Goal: Entertainment & Leisure: Consume media (video, audio)

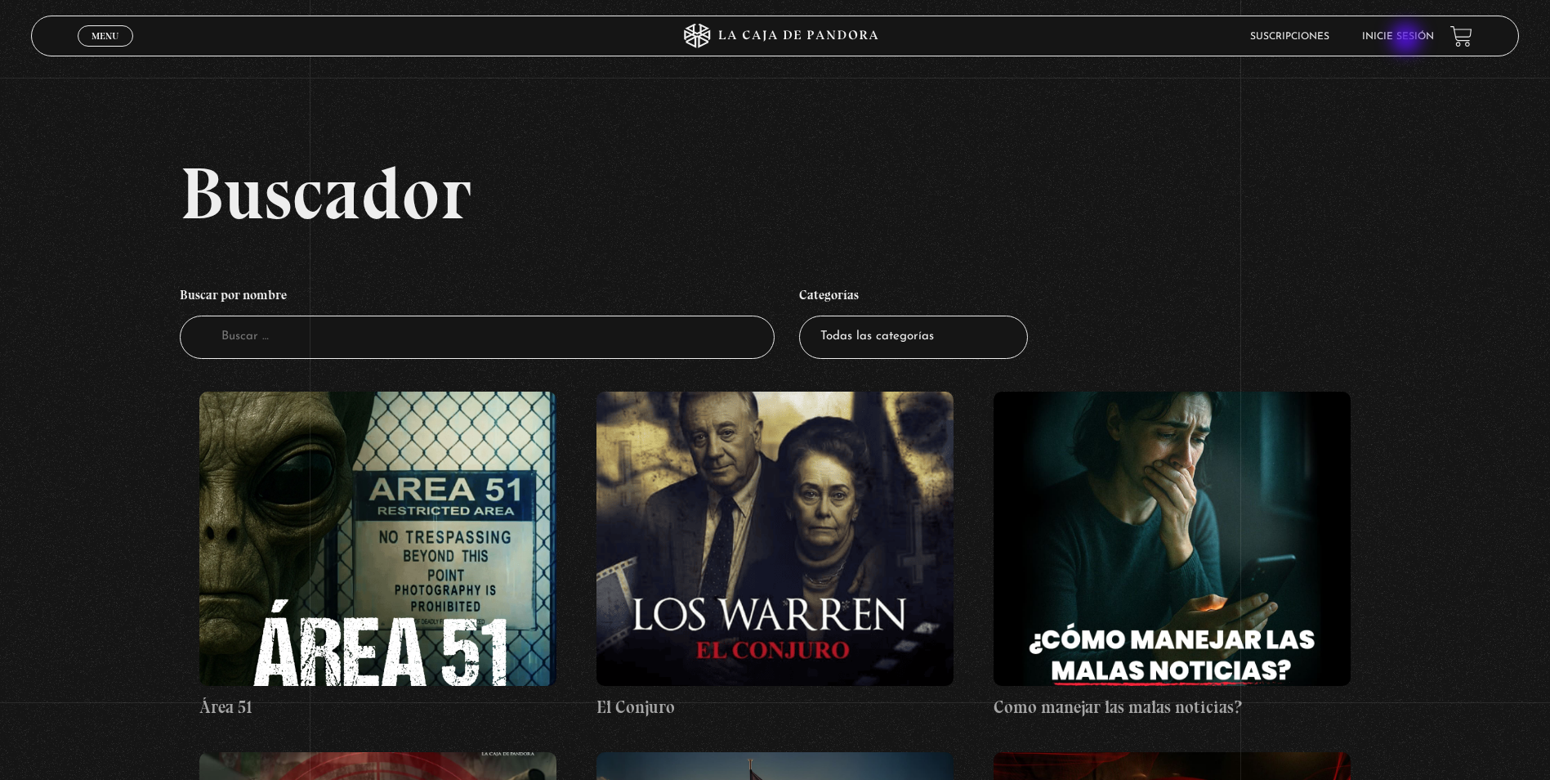
click at [1408, 40] on link "Inicie sesión" at bounding box center [1398, 37] width 72 height 10
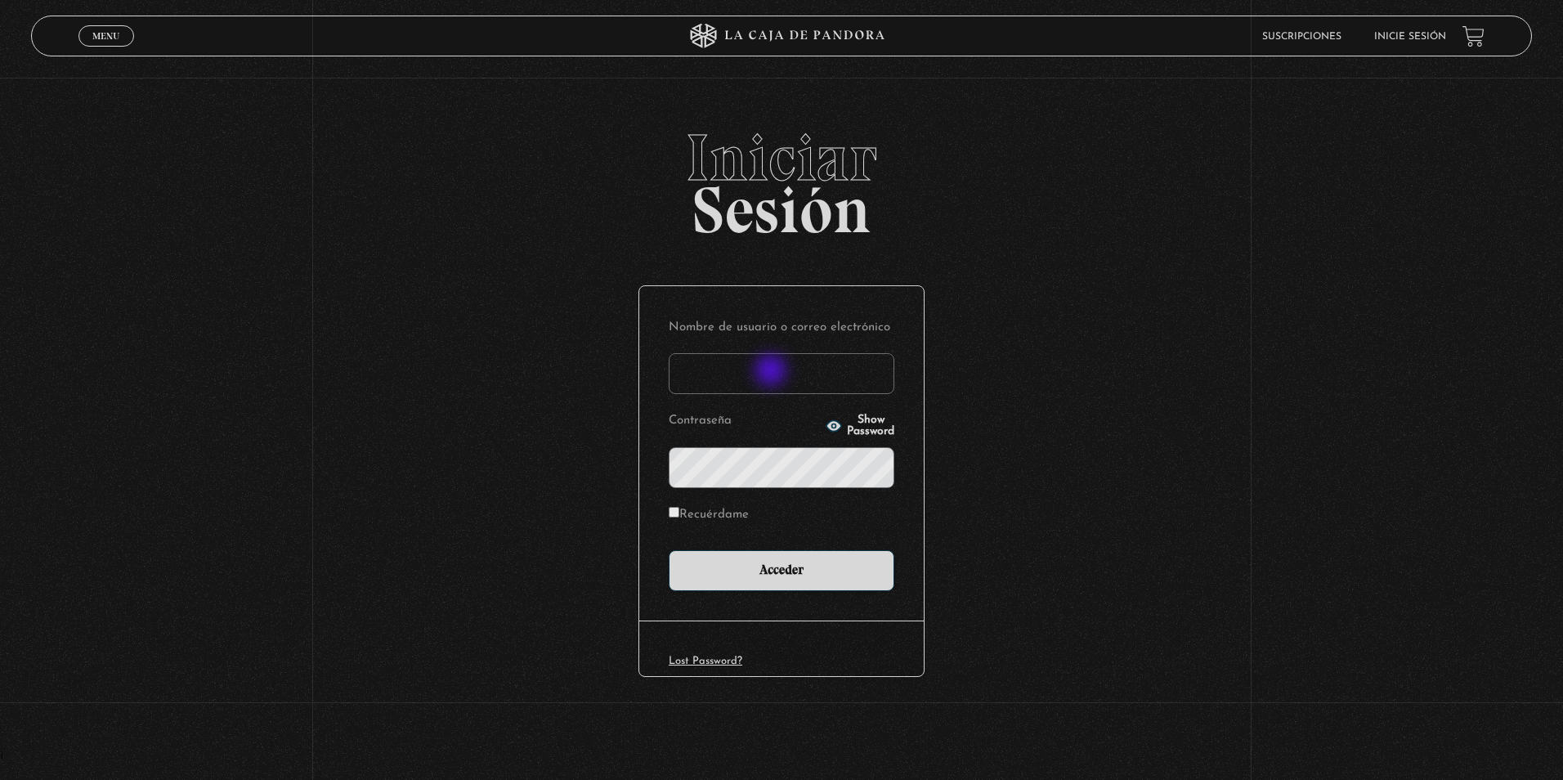
click at [776, 376] on input "Nombre de usuario o correo electrónico" at bounding box center [782, 373] width 226 height 41
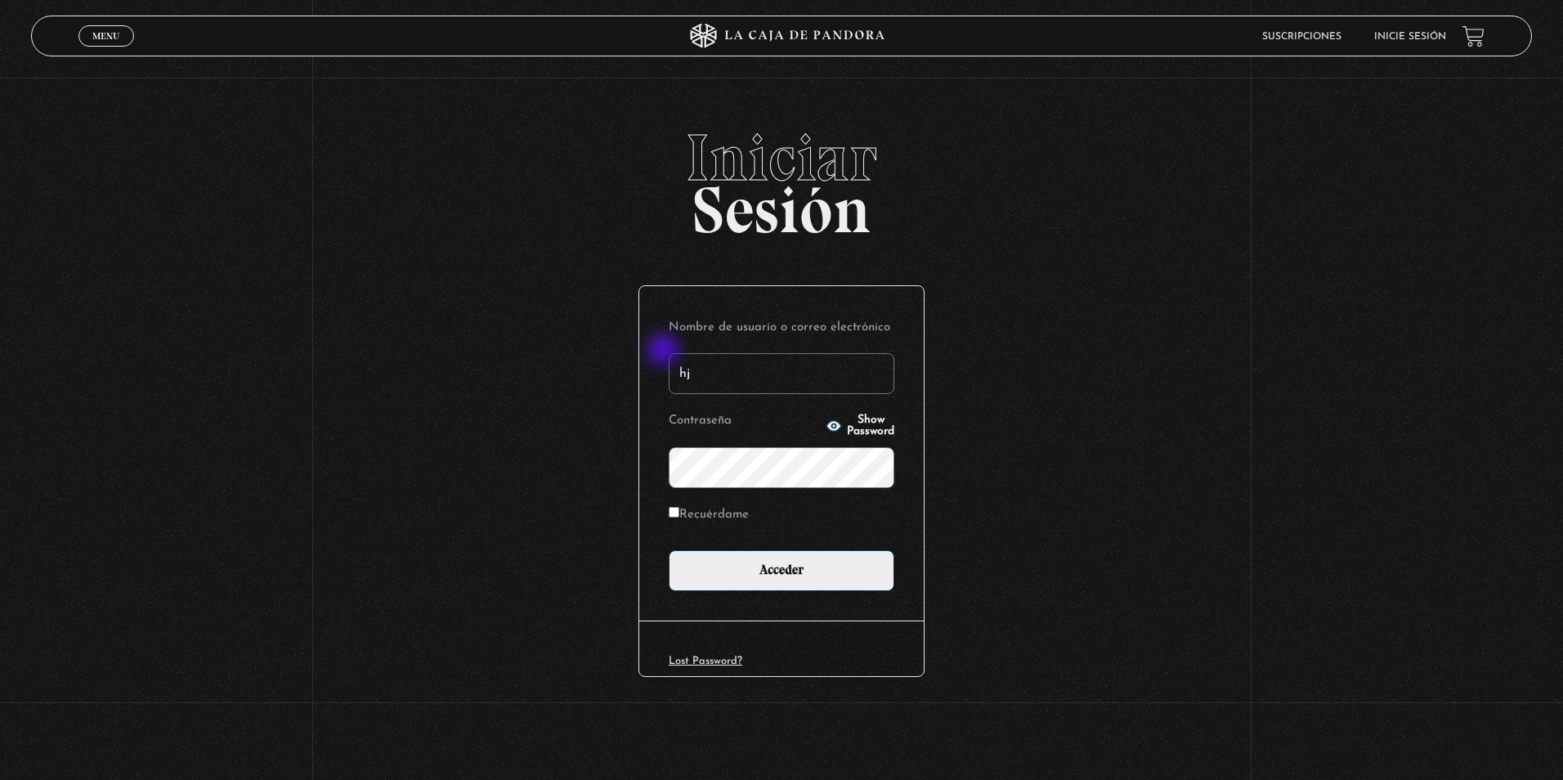
type input "h"
type input "jenninano"
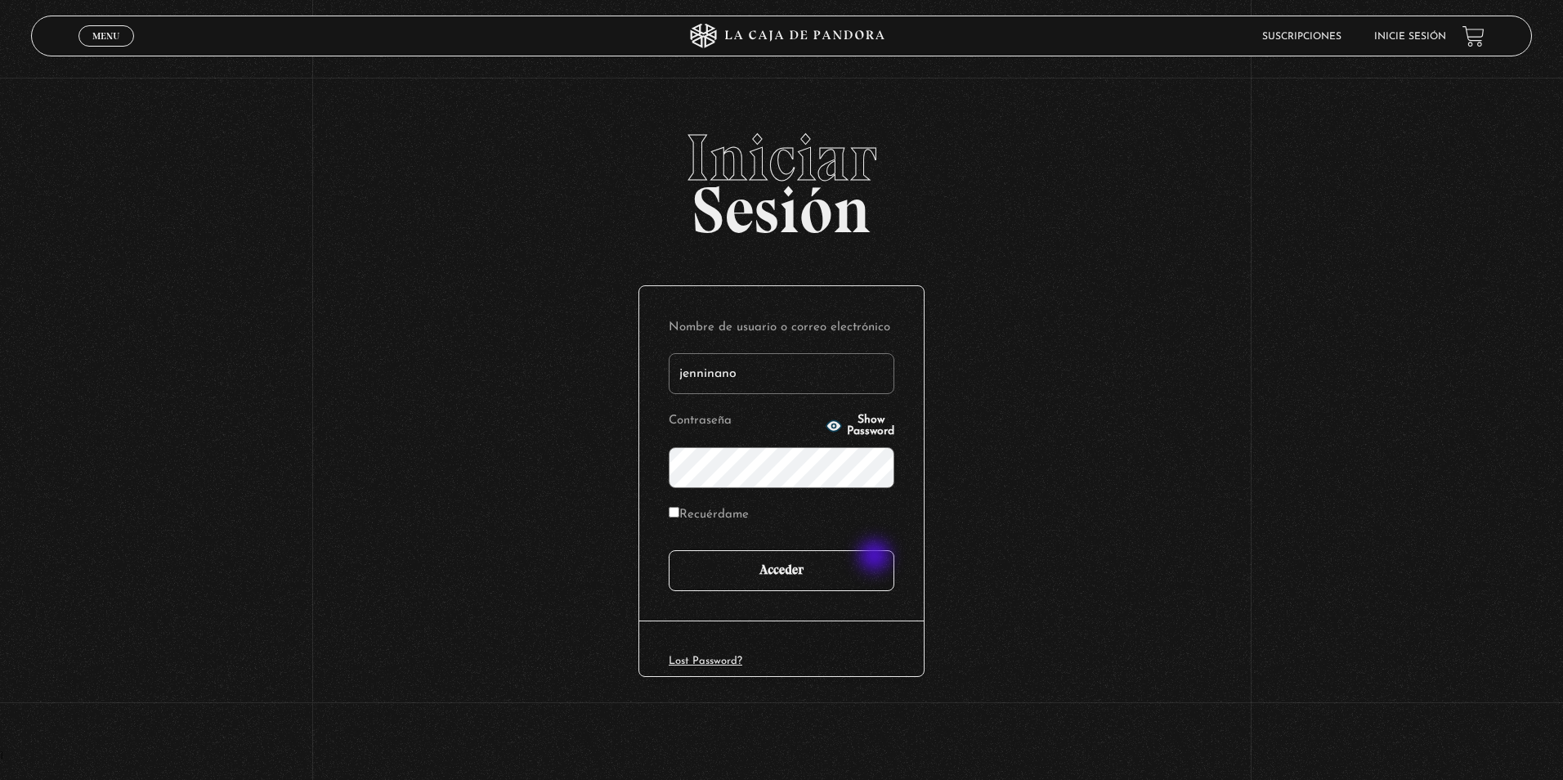
click at [869, 562] on input "Acceder" at bounding box center [782, 570] width 226 height 41
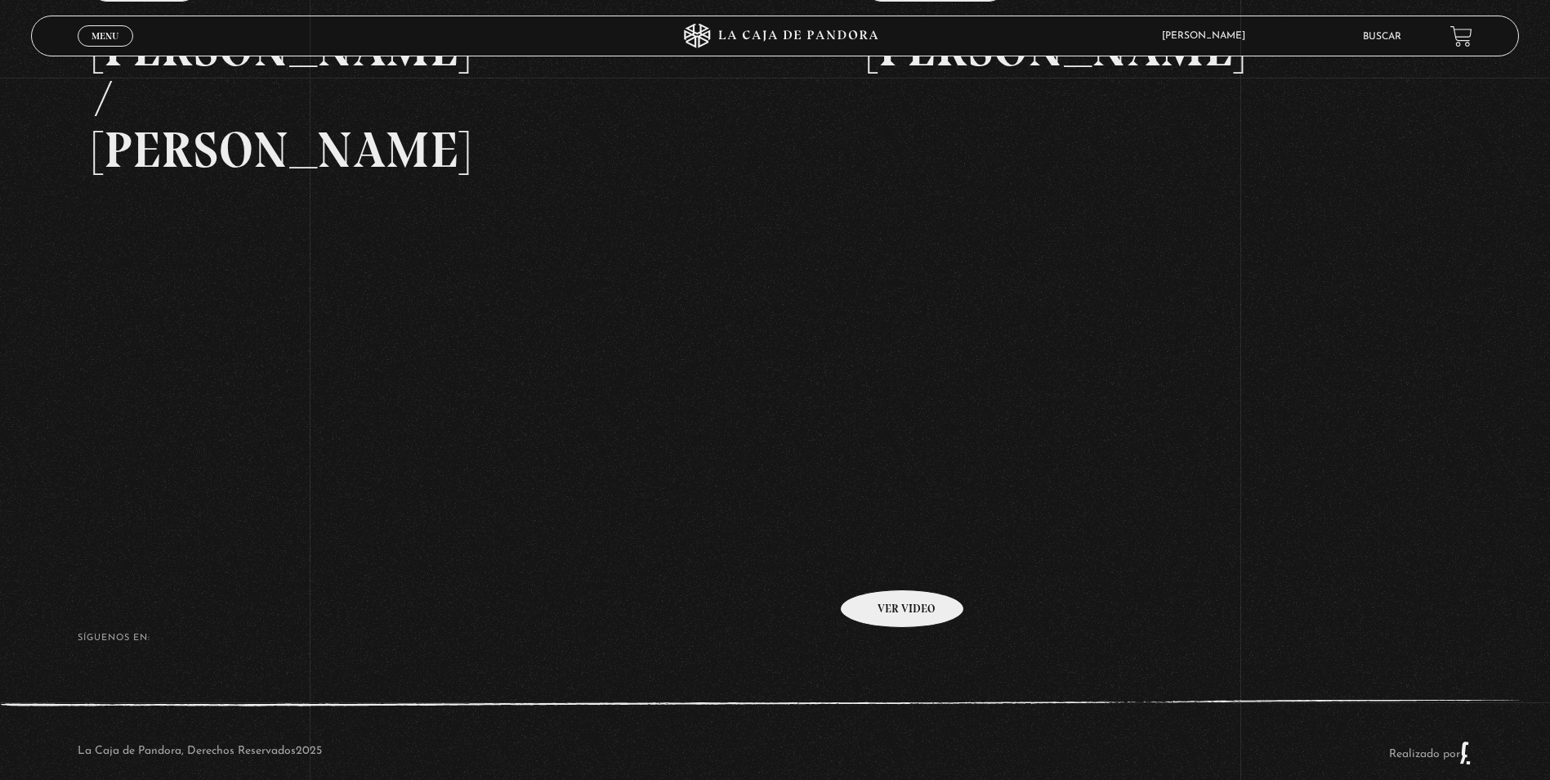
scroll to position [327, 0]
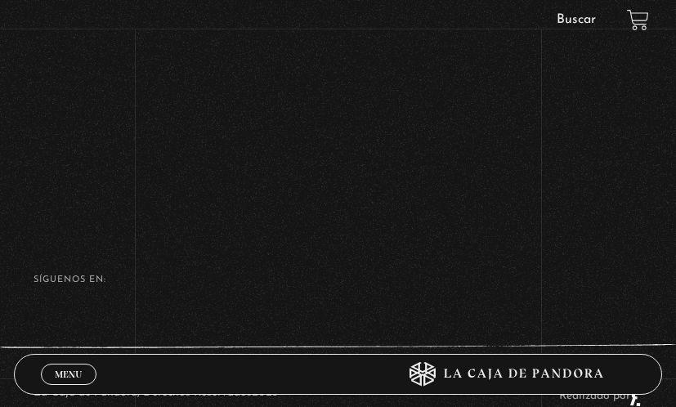
scroll to position [251, 0]
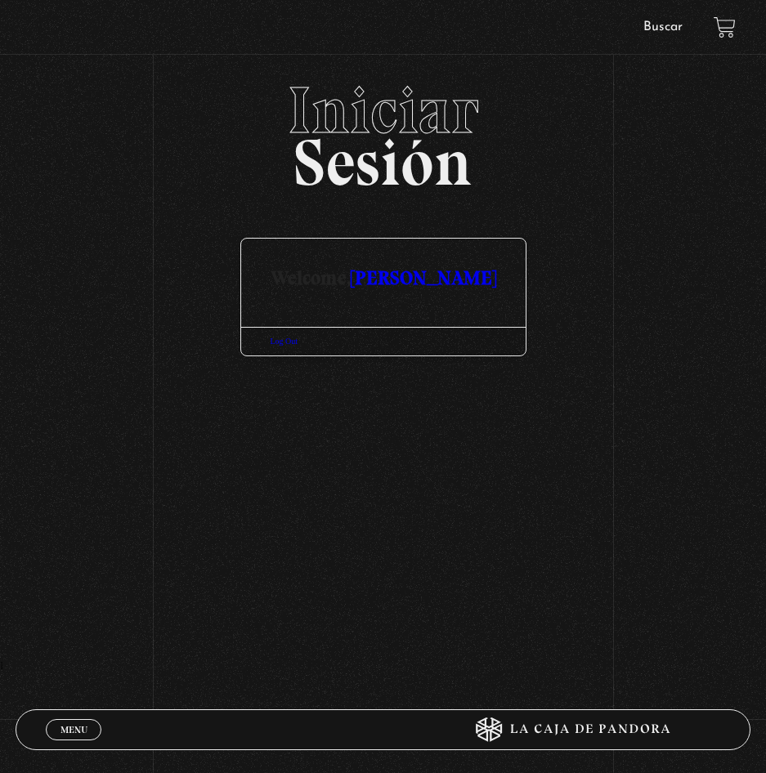
click at [432, 286] on link "[PERSON_NAME]" at bounding box center [423, 278] width 145 height 24
click at [436, 279] on link "[PERSON_NAME]" at bounding box center [423, 278] width 145 height 24
click at [655, 25] on link "Buscar" at bounding box center [662, 26] width 39 height 13
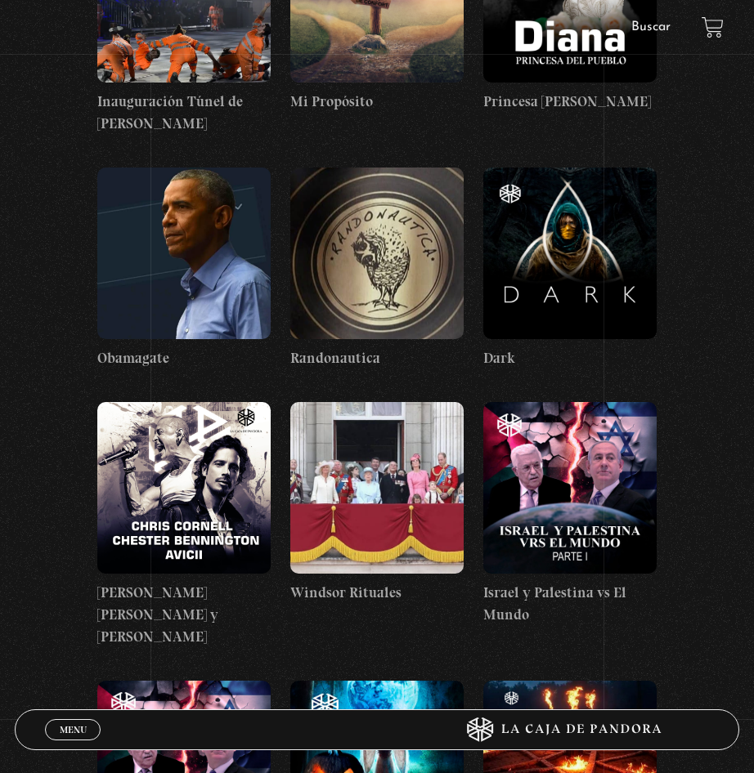
scroll to position [26276, 0]
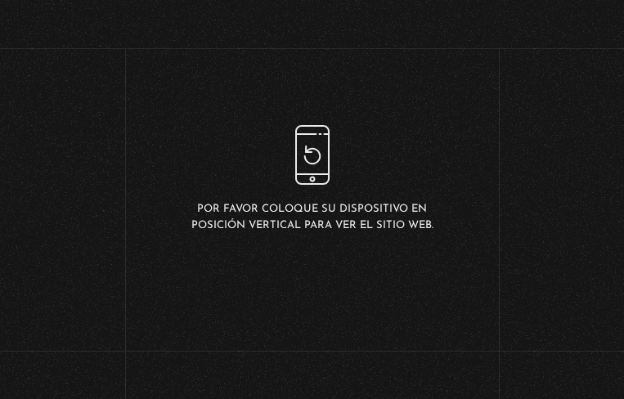
scroll to position [409, 0]
